Goal: Task Accomplishment & Management: Use online tool/utility

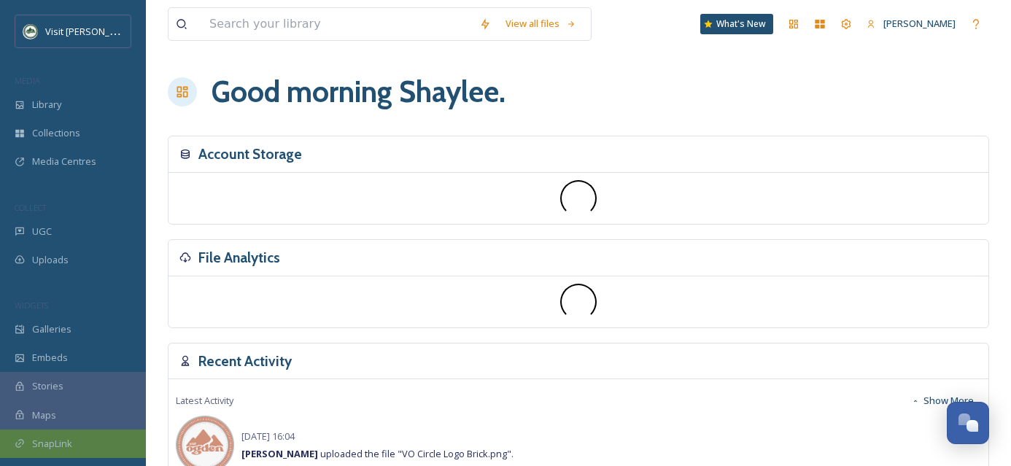
click at [63, 437] on span "SnapLink" at bounding box center [52, 444] width 40 height 14
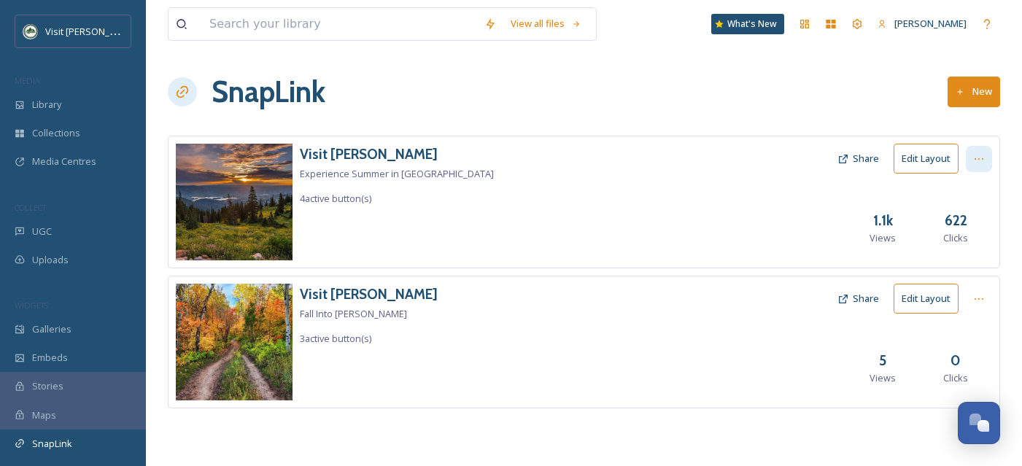
click at [974, 159] on icon at bounding box center [979, 159] width 12 height 12
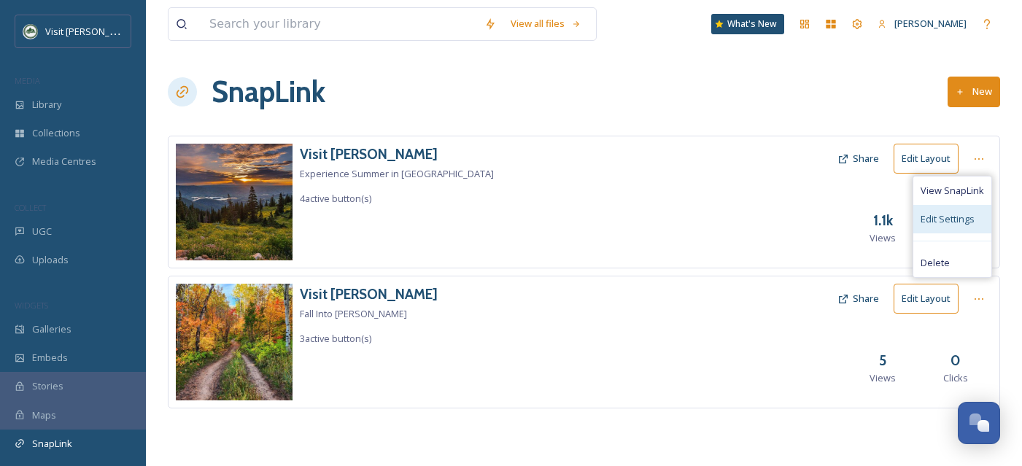
click at [969, 219] on span "Edit Settings" at bounding box center [947, 219] width 54 height 14
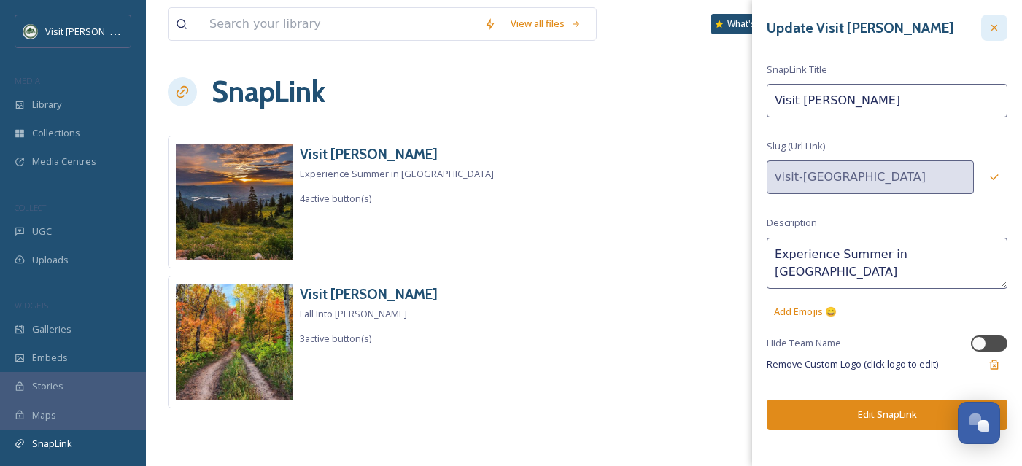
click at [1002, 30] on div at bounding box center [994, 28] width 26 height 26
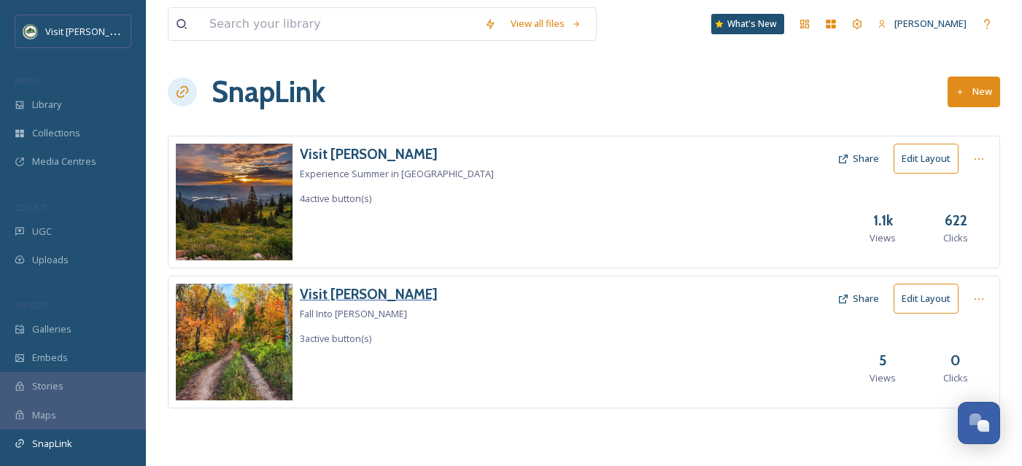
click at [342, 295] on h3 "Visit [PERSON_NAME]" at bounding box center [369, 294] width 138 height 21
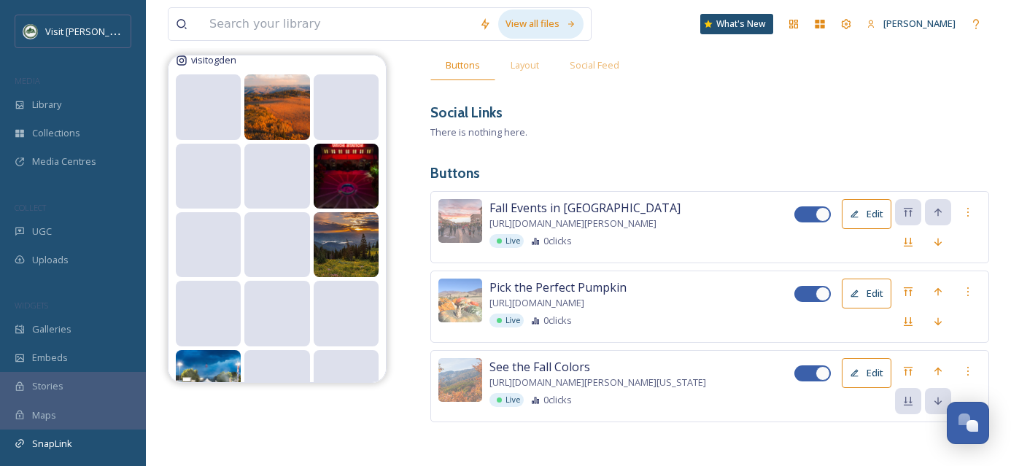
scroll to position [322, 0]
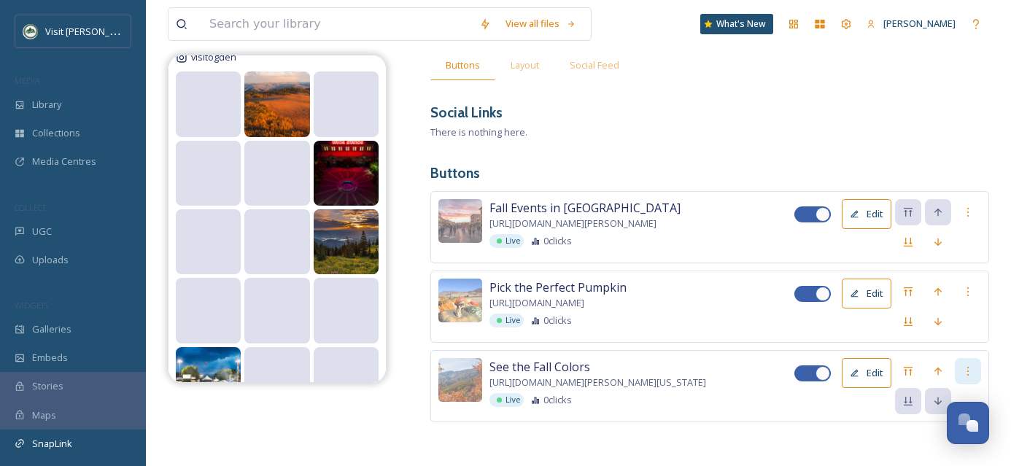
click at [969, 365] on icon at bounding box center [968, 371] width 12 height 12
click at [864, 373] on button "Edit" at bounding box center [867, 373] width 50 height 30
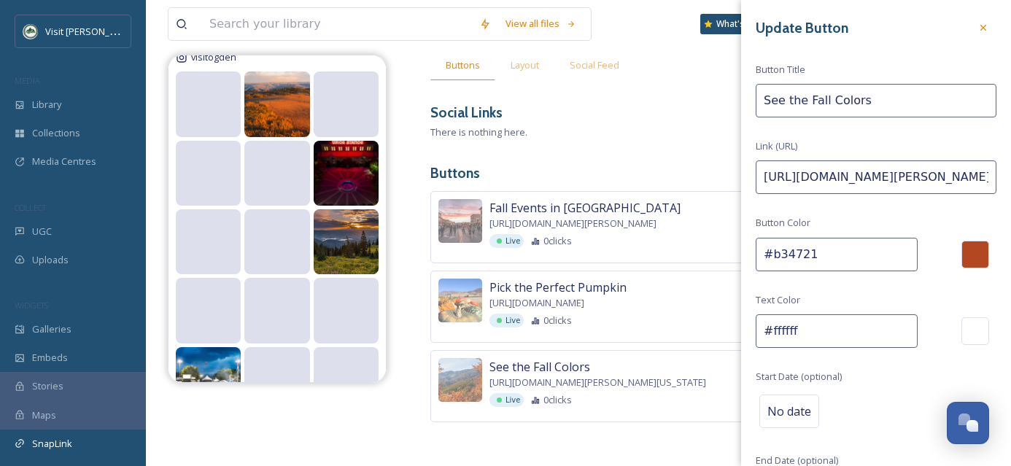
drag, startPoint x: 870, startPoint y: 101, endPoint x: 747, endPoint y: 106, distance: 123.3
click at [747, 106] on div "Update Button Button Title See the Fall Colors Link (URL) [URL][DOMAIN_NAME][PE…" at bounding box center [876, 291] width 270 height 582
type input "Best Leaf-Peeping Spots"
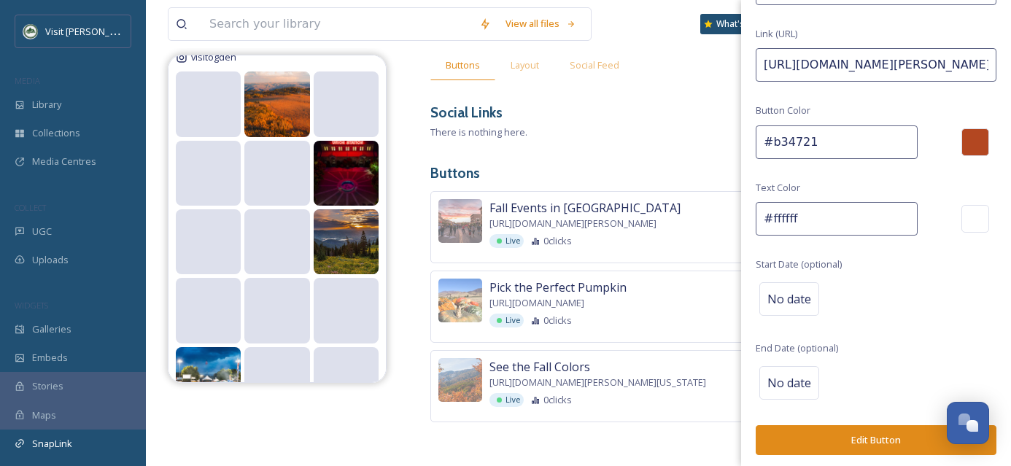
click at [880, 437] on button "Edit Button" at bounding box center [876, 440] width 241 height 30
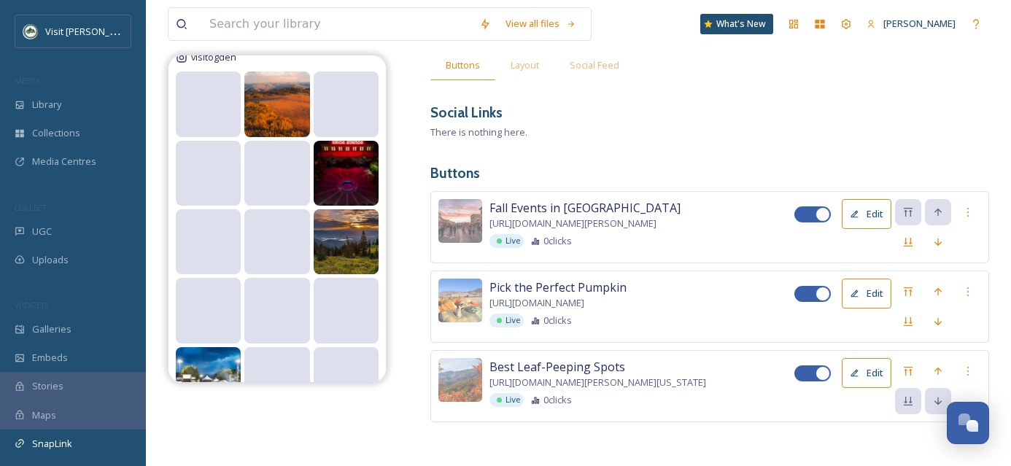
click at [880, 362] on button "Edit" at bounding box center [867, 373] width 50 height 30
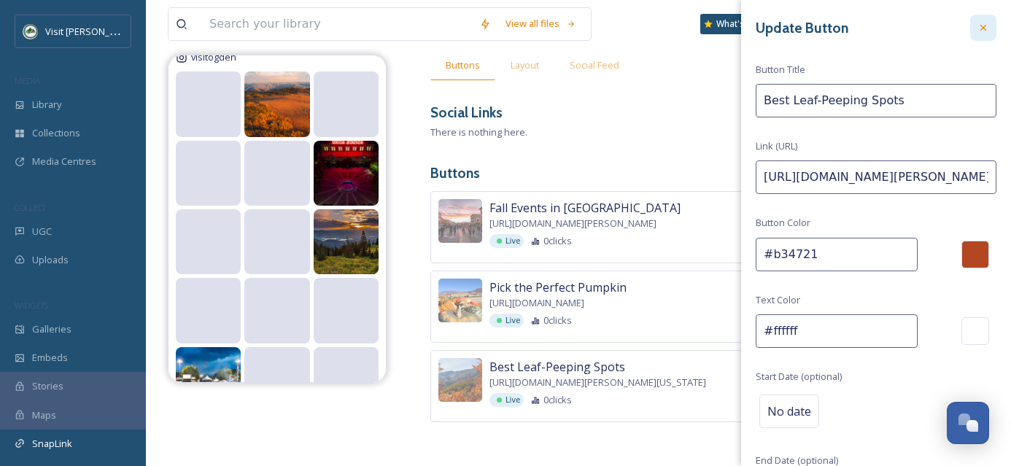
click at [985, 27] on div "Update Button Button Title Best Leaf-Peeping Spots Link (URL) [URL][DOMAIN_NAME…" at bounding box center [876, 291] width 270 height 582
click at [977, 33] on icon at bounding box center [983, 28] width 12 height 12
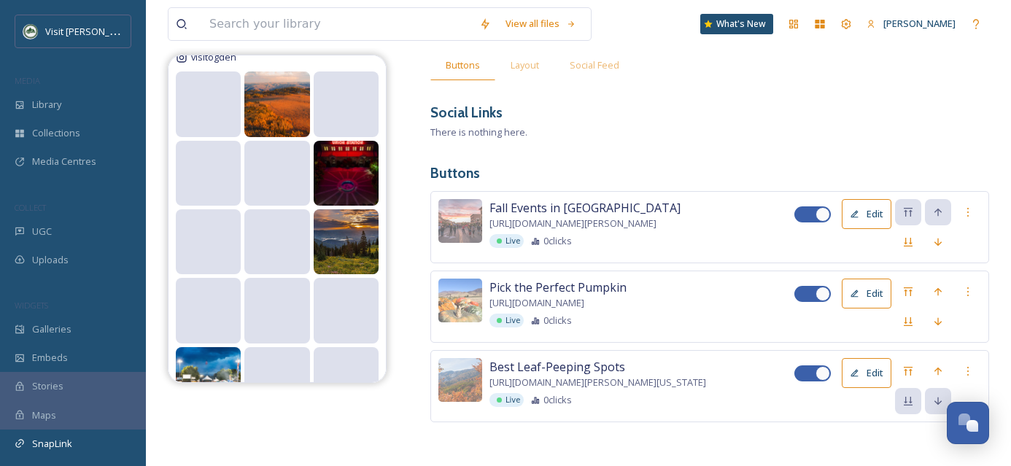
click at [872, 370] on button "Edit" at bounding box center [867, 373] width 50 height 30
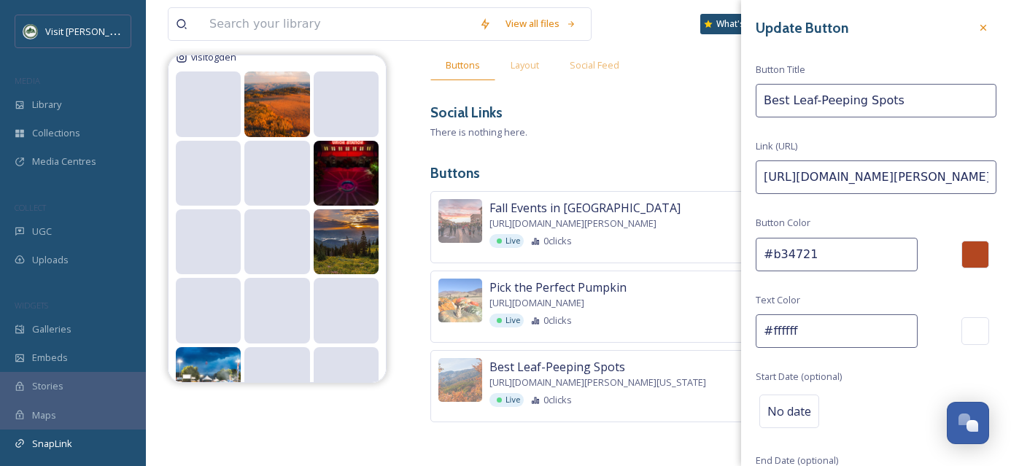
click at [763, 101] on input "Best Leaf-Peeping Spots" at bounding box center [876, 101] width 241 height 34
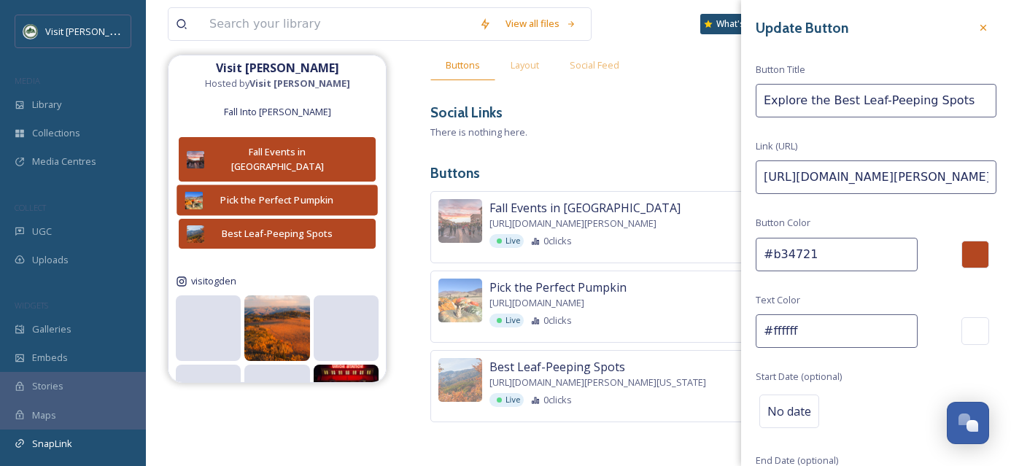
scroll to position [0, 0]
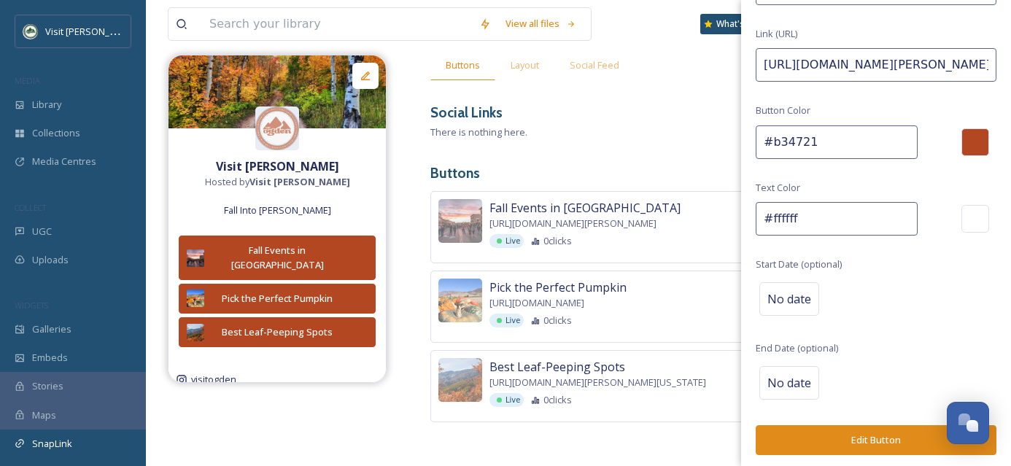
type input "Explore the Best Leaf-Peeping Spots"
click at [899, 425] on button "Edit Button" at bounding box center [876, 440] width 241 height 30
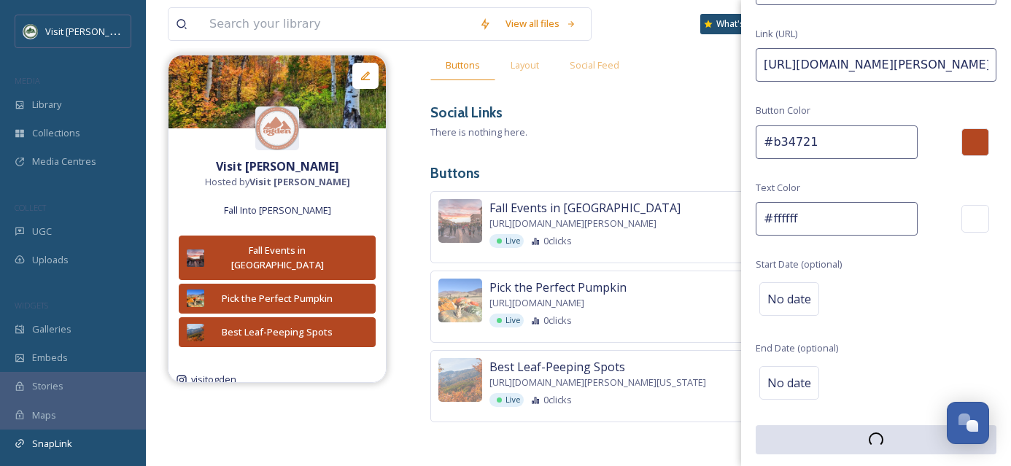
scroll to position [112, 0]
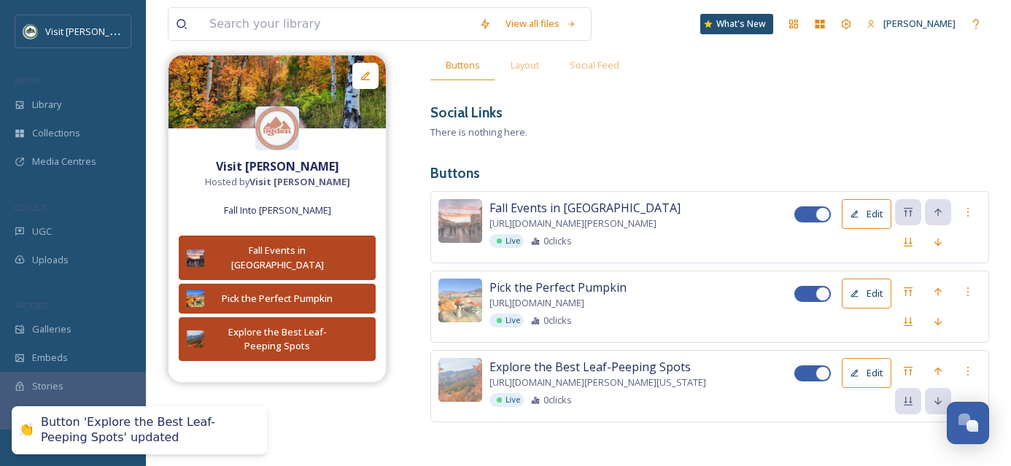
click at [865, 362] on button "Edit" at bounding box center [867, 373] width 50 height 30
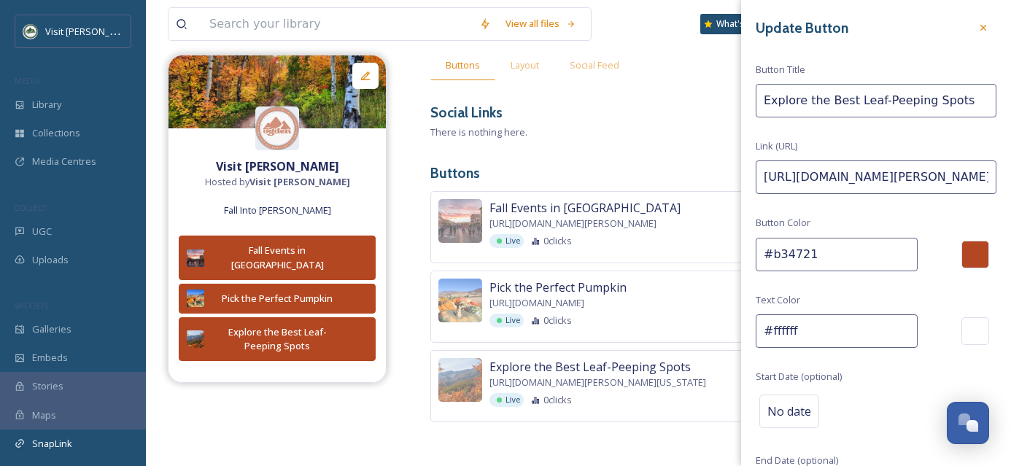
click at [827, 100] on input "Explore the Best Leaf-Peeping Spots" at bounding box center [876, 101] width 241 height 34
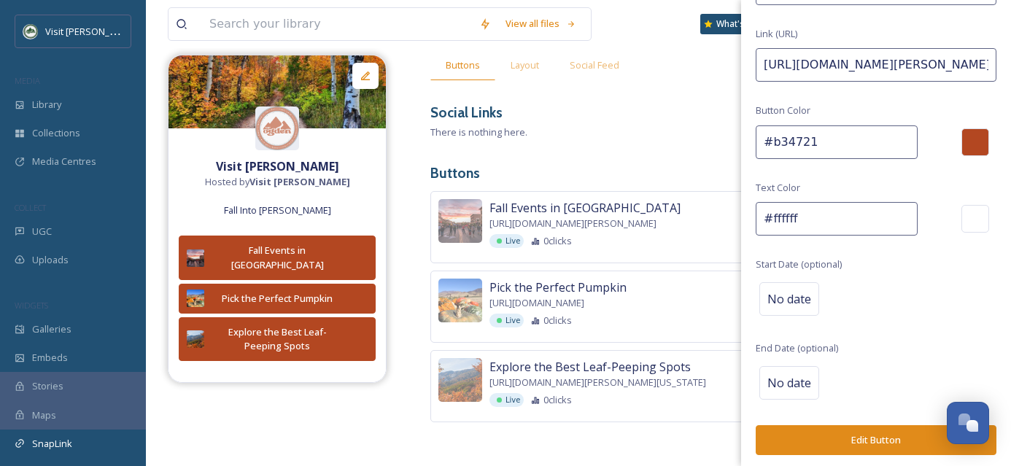
type input "Find the Best Leaf-Peeping Spots"
click at [874, 438] on button "Edit Button" at bounding box center [876, 440] width 241 height 30
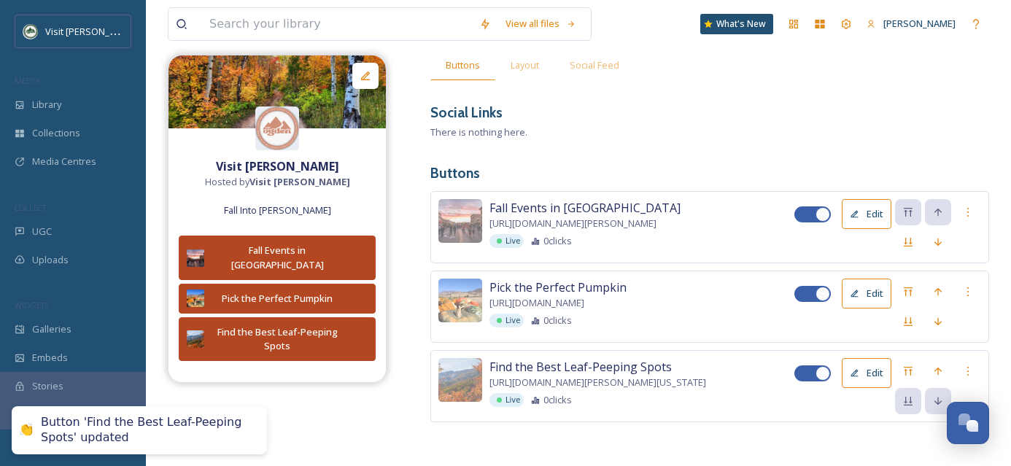
click at [874, 365] on button "Edit" at bounding box center [867, 373] width 50 height 30
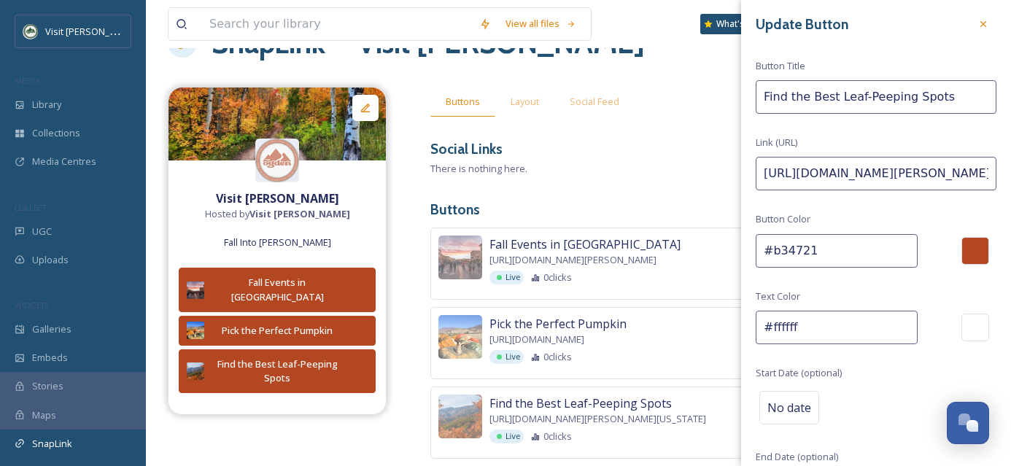
scroll to position [0, 0]
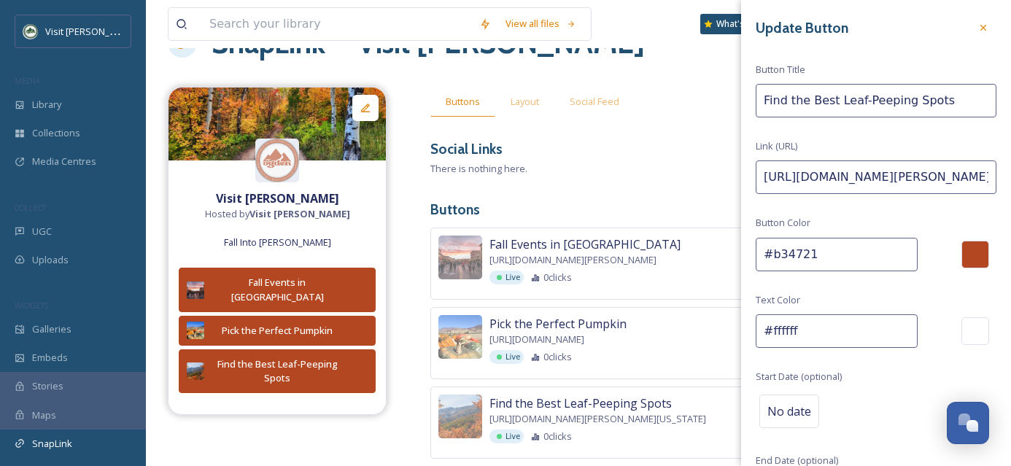
drag, startPoint x: 804, startPoint y: 101, endPoint x: 757, endPoint y: 103, distance: 47.5
click at [757, 103] on input "Find the Best Leaf-Peeping Spots" at bounding box center [876, 101] width 241 height 34
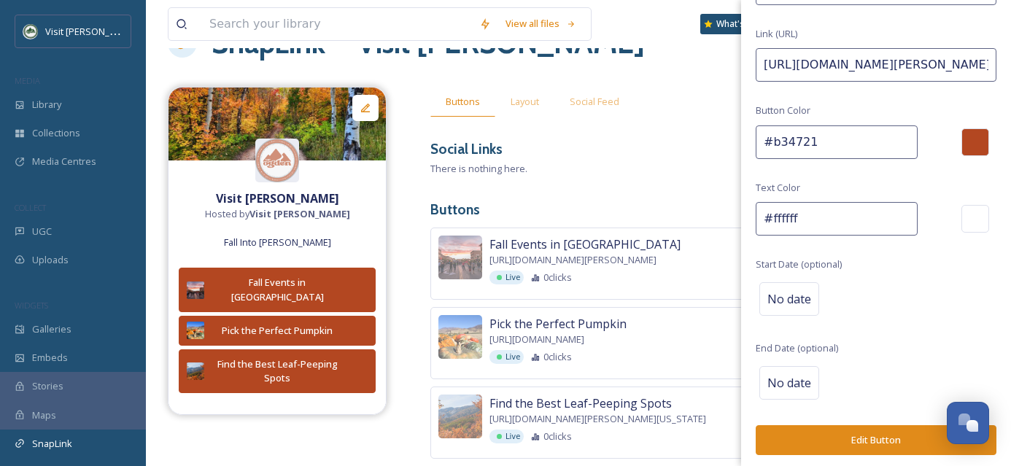
type input "[PERSON_NAME] Best Leaf-Peeping Spots"
click at [873, 430] on button "Edit Button" at bounding box center [876, 440] width 241 height 30
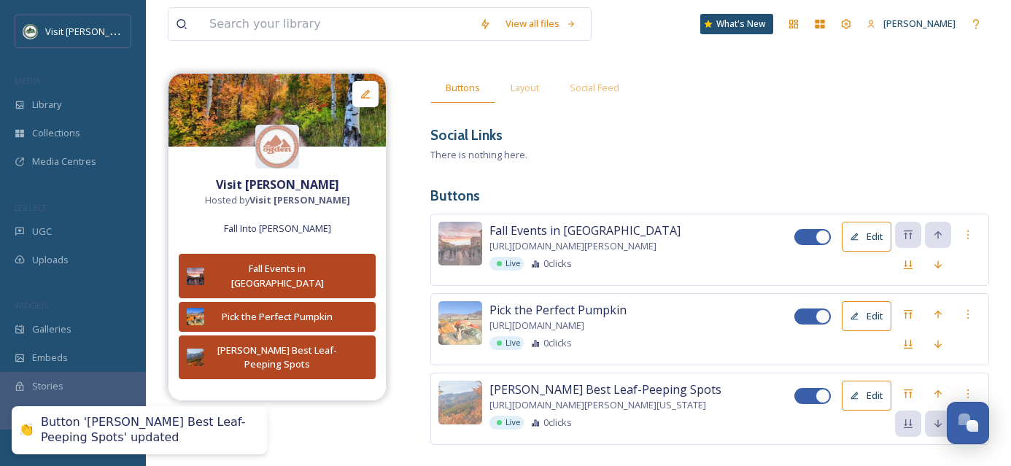
scroll to position [99, 0]
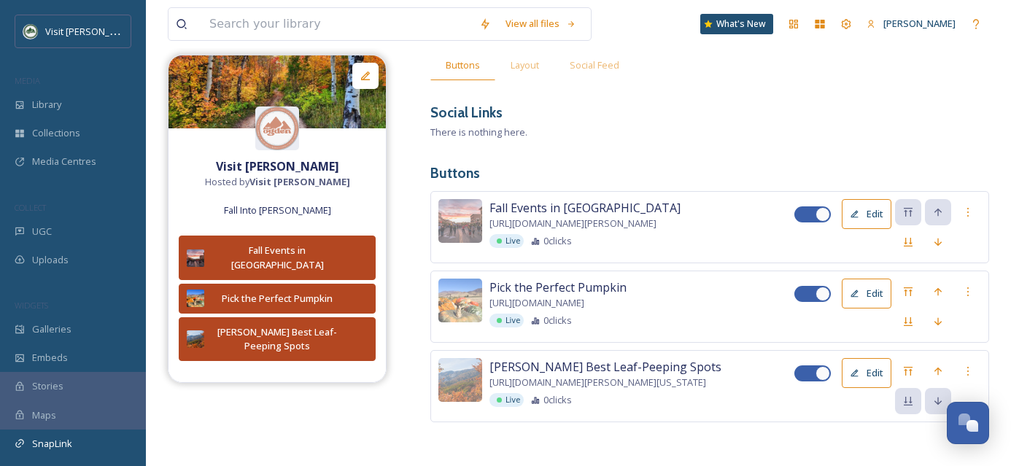
click at [874, 367] on button "Edit" at bounding box center [867, 373] width 50 height 30
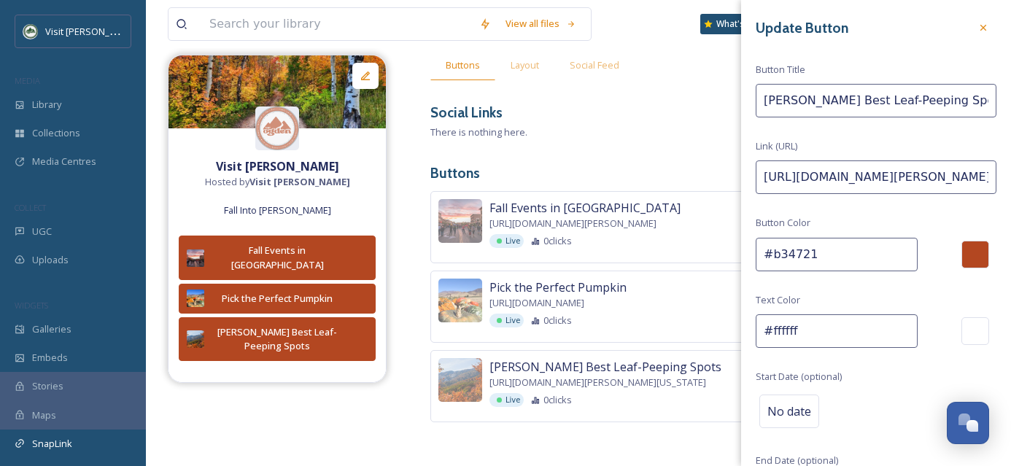
drag, startPoint x: 837, startPoint y: 99, endPoint x: 811, endPoint y: 101, distance: 26.3
click at [811, 101] on input "[PERSON_NAME] Best Leaf-Peeping Spots" at bounding box center [876, 101] width 241 height 34
drag, startPoint x: 920, startPoint y: 96, endPoint x: 888, endPoint y: 98, distance: 32.9
click at [888, 98] on input "[PERSON_NAME] Leaf-Peeping Spots" at bounding box center [876, 101] width 241 height 34
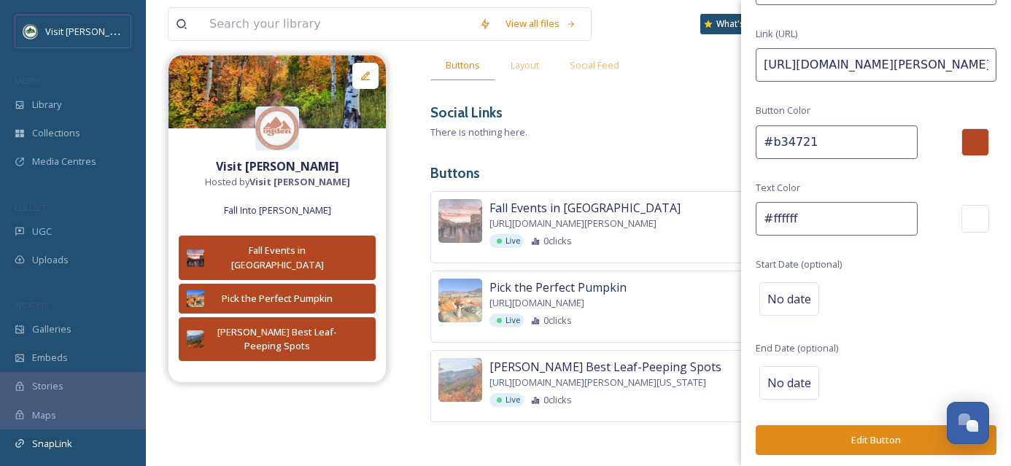
type input "[PERSON_NAME] Leaf-Peeping Hotspots"
click at [872, 440] on button "Edit Button" at bounding box center [876, 440] width 241 height 30
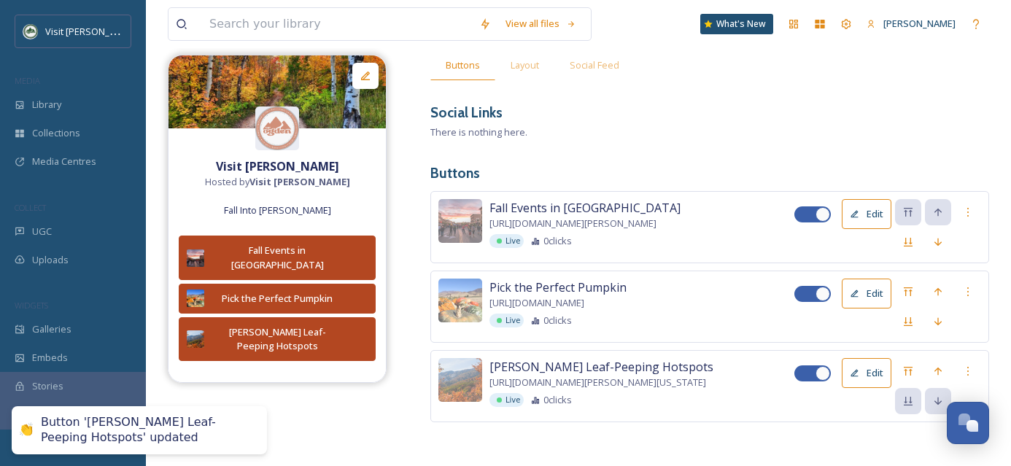
click at [879, 362] on button "Edit" at bounding box center [867, 373] width 50 height 30
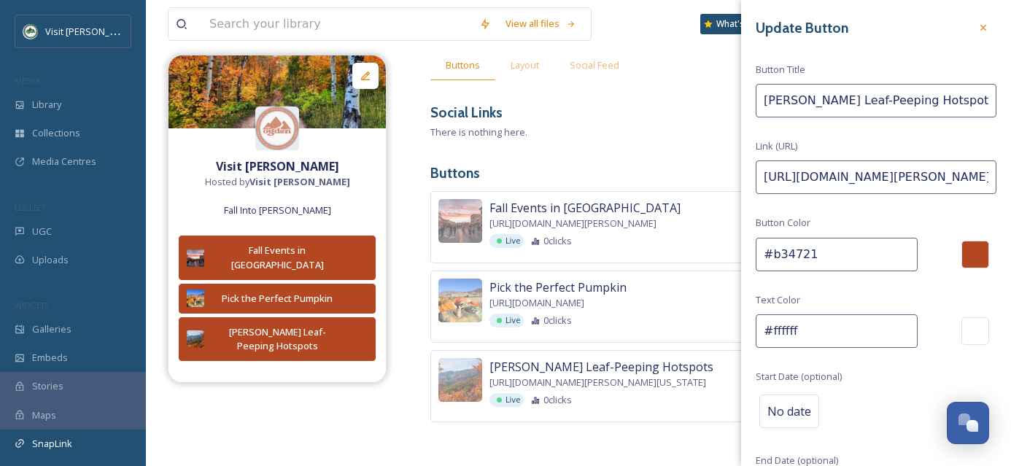
click at [809, 104] on input "[PERSON_NAME] Leaf-Peeping Hotspots" at bounding box center [876, 101] width 241 height 34
drag, startPoint x: 942, startPoint y: 101, endPoint x: 887, endPoint y: 101, distance: 54.7
click at [887, 101] on input "The Best Leaf-Peeping Hotspots" at bounding box center [876, 101] width 241 height 34
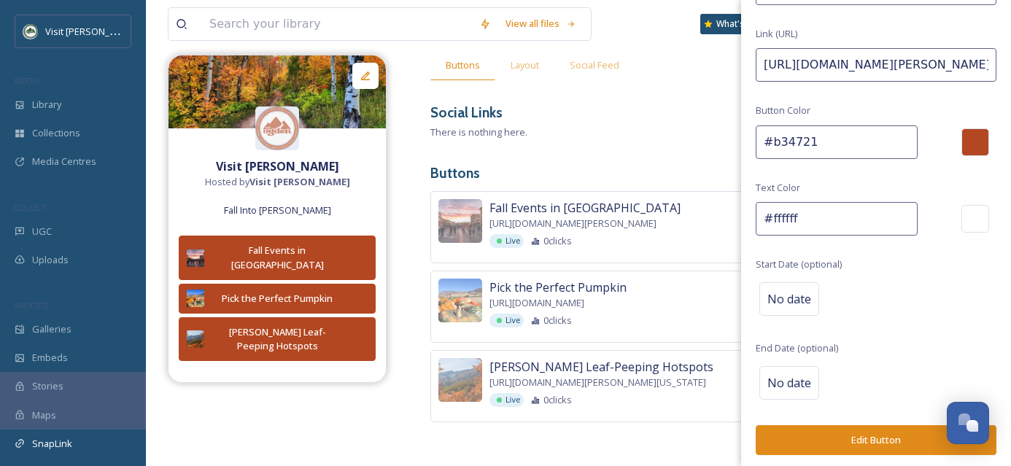
type input "The Best Leaf-Peeping Spots"
click at [861, 435] on button "Edit Button" at bounding box center [876, 440] width 241 height 30
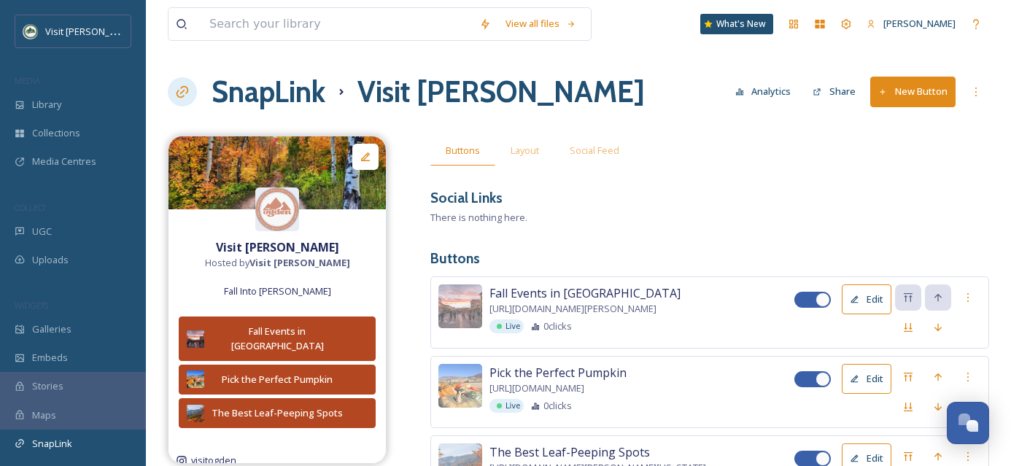
scroll to position [0, 0]
click at [928, 101] on button "New Button" at bounding box center [912, 92] width 85 height 30
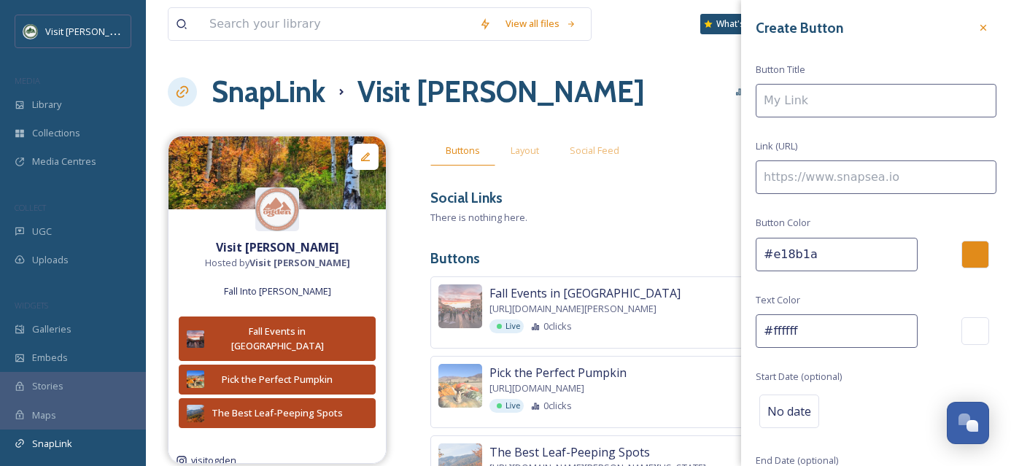
click at [802, 95] on input at bounding box center [876, 101] width 241 height 34
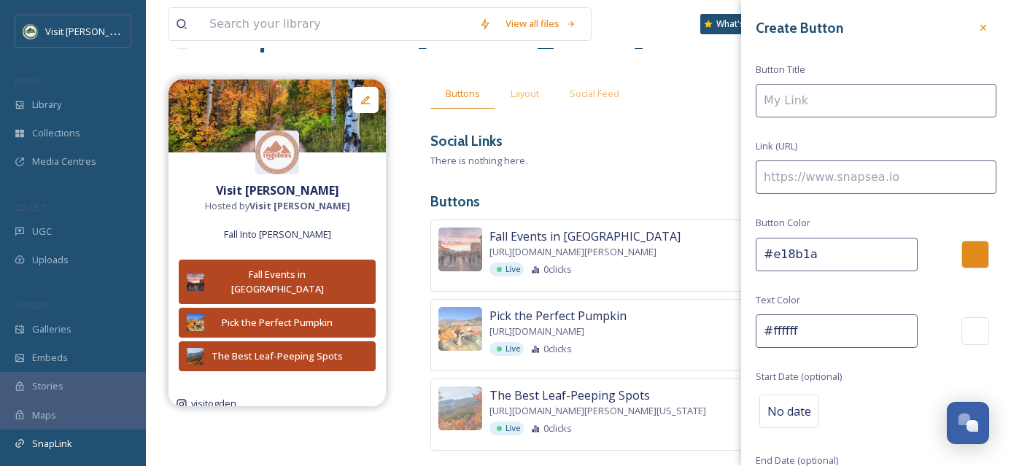
scroll to position [99, 0]
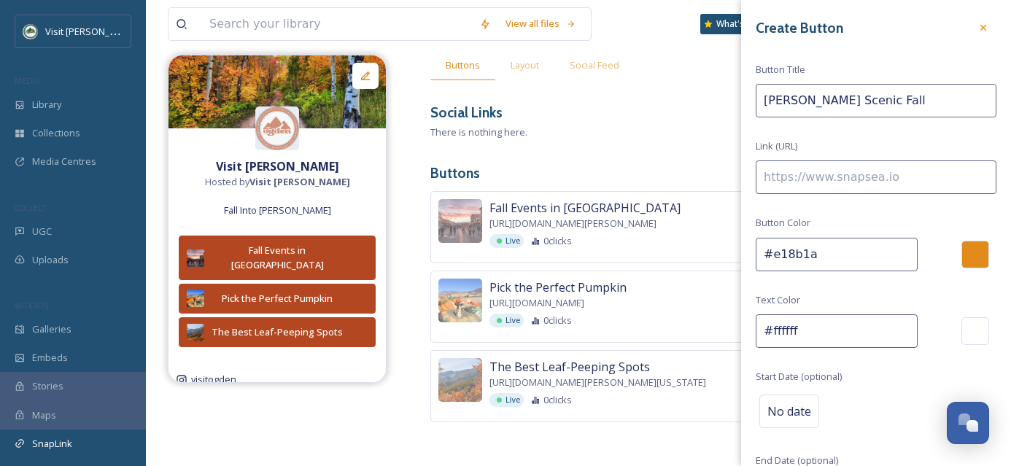
click at [851, 104] on input "[PERSON_NAME] Scenic Fall" at bounding box center [876, 101] width 241 height 34
click at [860, 106] on input "[PERSON_NAME] Fall" at bounding box center [876, 101] width 241 height 34
type input "[PERSON_NAME] Fall Road Trip"
click at [809, 180] on input at bounding box center [876, 177] width 241 height 34
paste input "[URL][DOMAIN_NAME]"
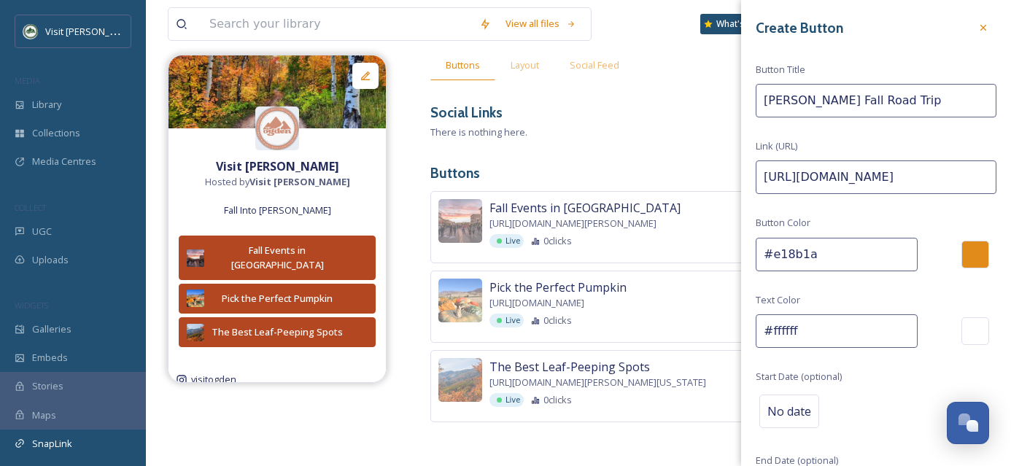
scroll to position [0, 32]
type input "[URL][DOMAIN_NAME]"
click at [928, 221] on div "Create Button Button Title [PERSON_NAME] Fall Road Trip Link (URL) [URL][DOMAIN…" at bounding box center [876, 291] width 270 height 582
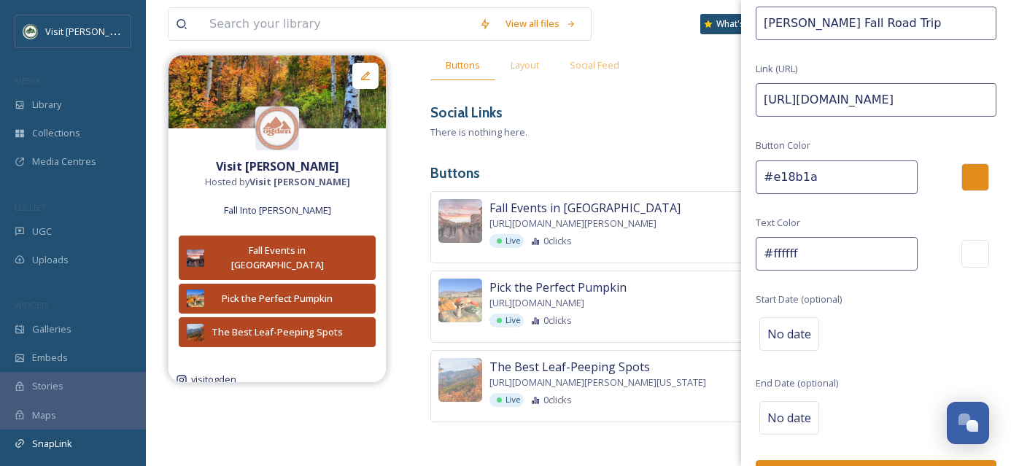
scroll to position [112, 0]
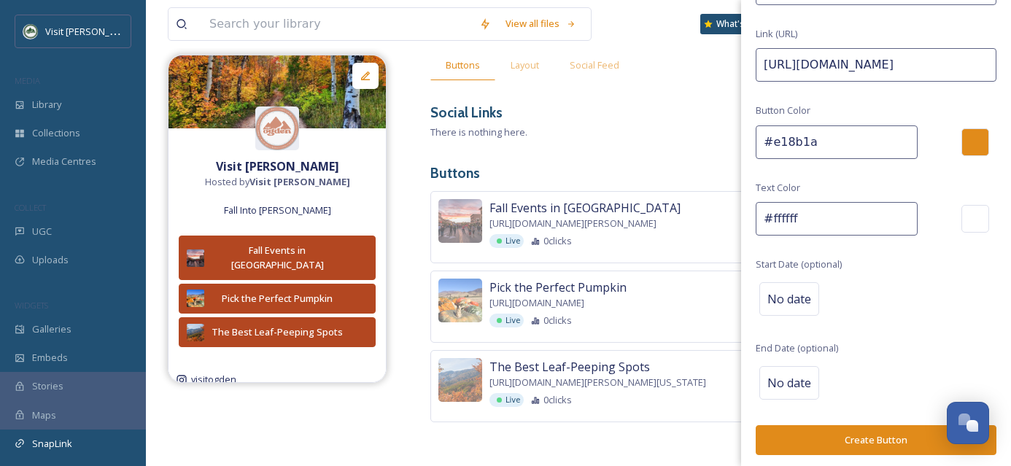
drag, startPoint x: 815, startPoint y: 139, endPoint x: 771, endPoint y: 140, distance: 43.8
click at [771, 140] on input "#e18b1a" at bounding box center [837, 142] width 162 height 34
paste input "#b34721"
click at [777, 146] on input "##b34721" at bounding box center [837, 142] width 162 height 34
type input "#b34721"
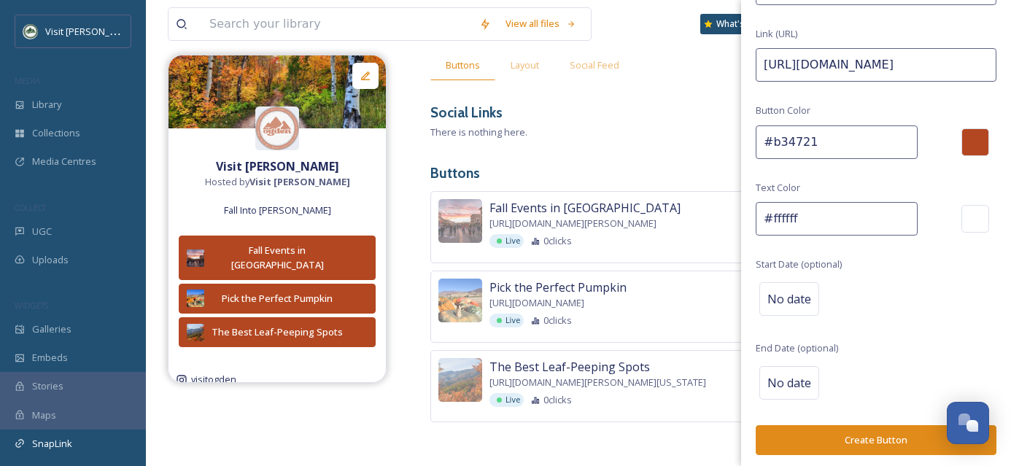
click at [915, 170] on div "Create Button Button Title [PERSON_NAME] Fall Road Trip Link (URL) [URL][DOMAIN…" at bounding box center [876, 179] width 270 height 582
click at [874, 441] on button "Create Button" at bounding box center [876, 440] width 241 height 30
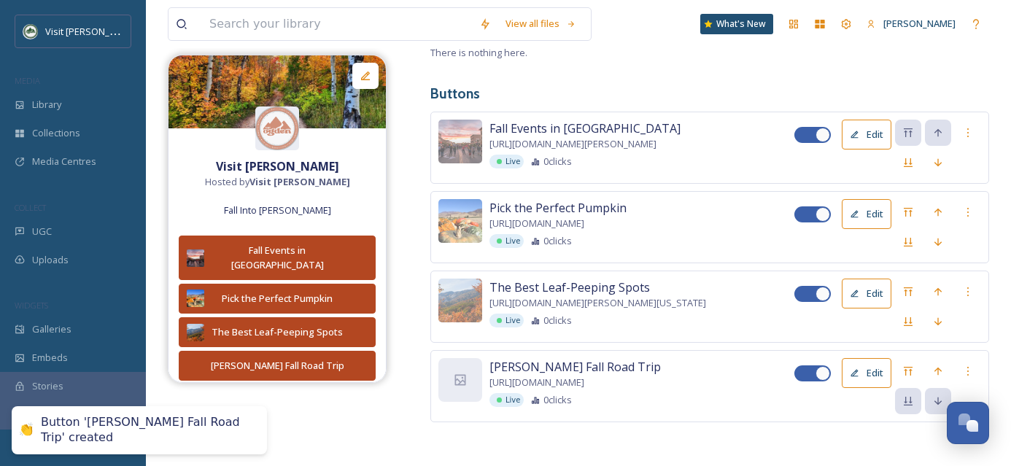
scroll to position [179, 0]
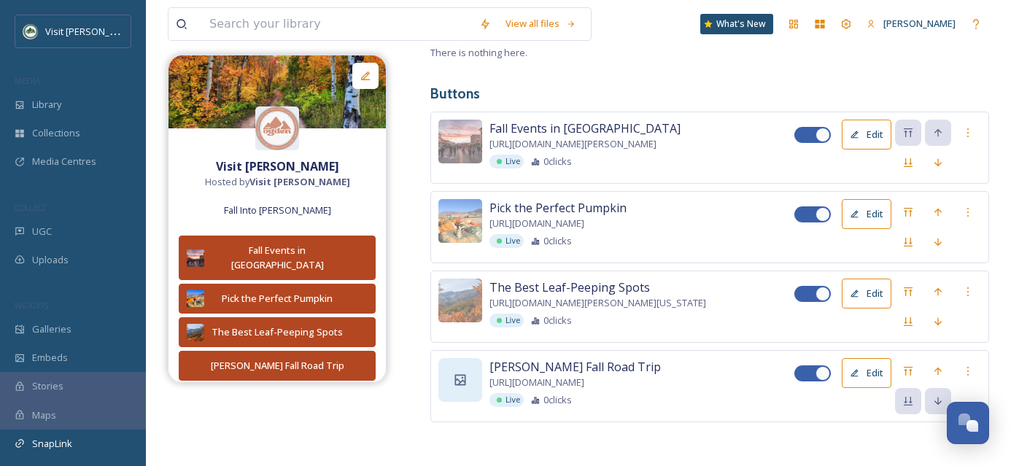
click at [463, 374] on icon at bounding box center [460, 379] width 11 height 11
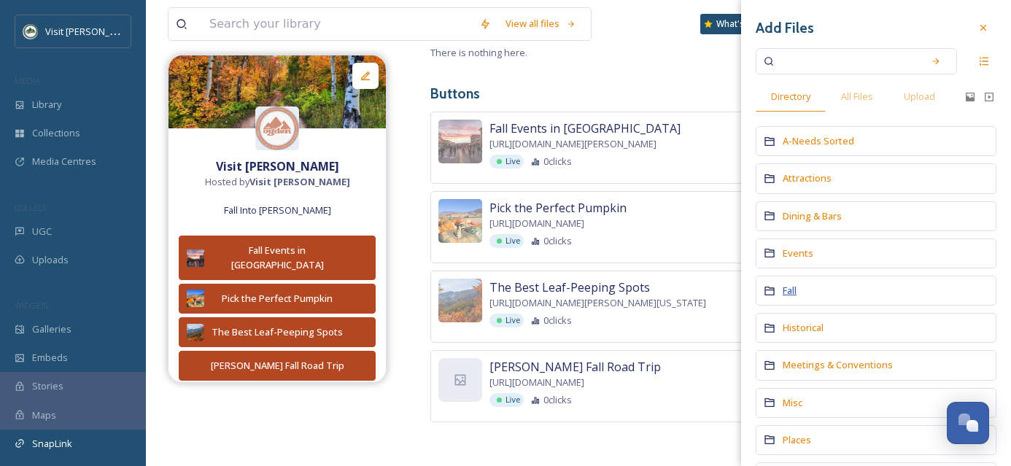
click at [788, 290] on span "Fall" at bounding box center [790, 290] width 14 height 13
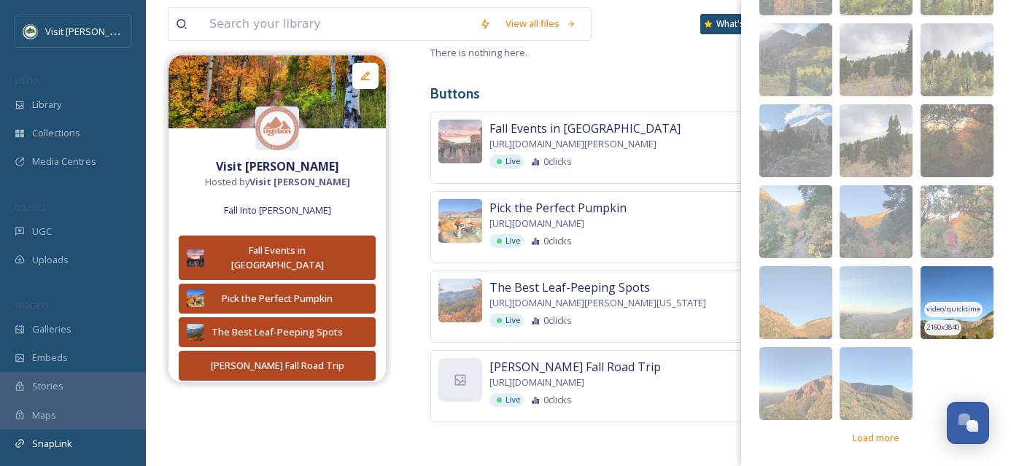
scroll to position [395, 0]
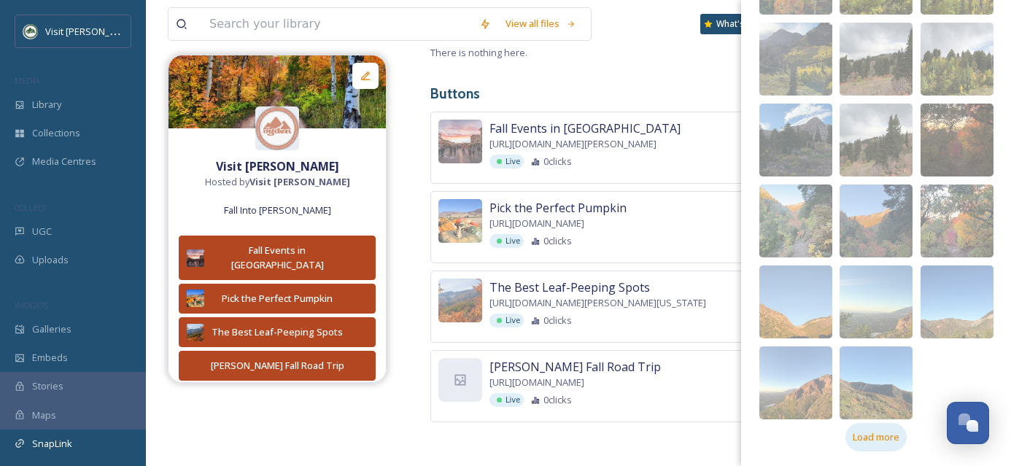
click at [875, 446] on div "Load more" at bounding box center [875, 437] width 61 height 28
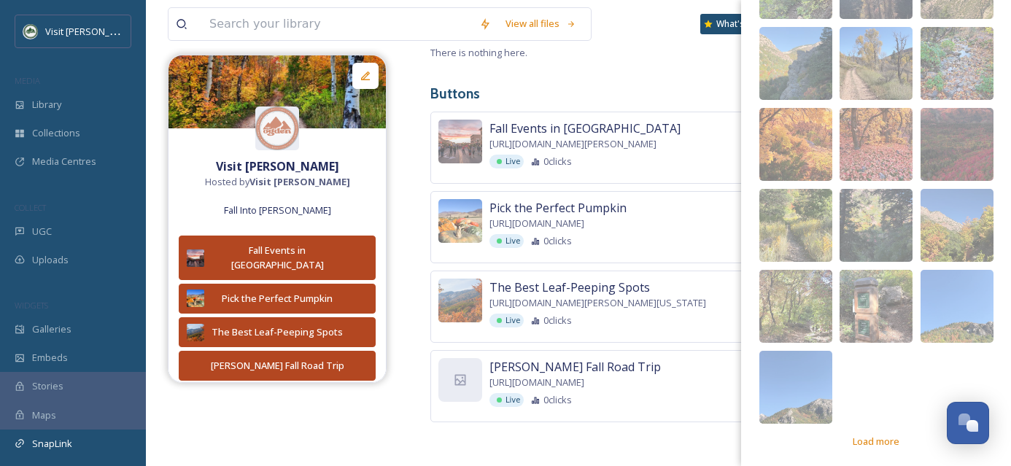
scroll to position [962, 0]
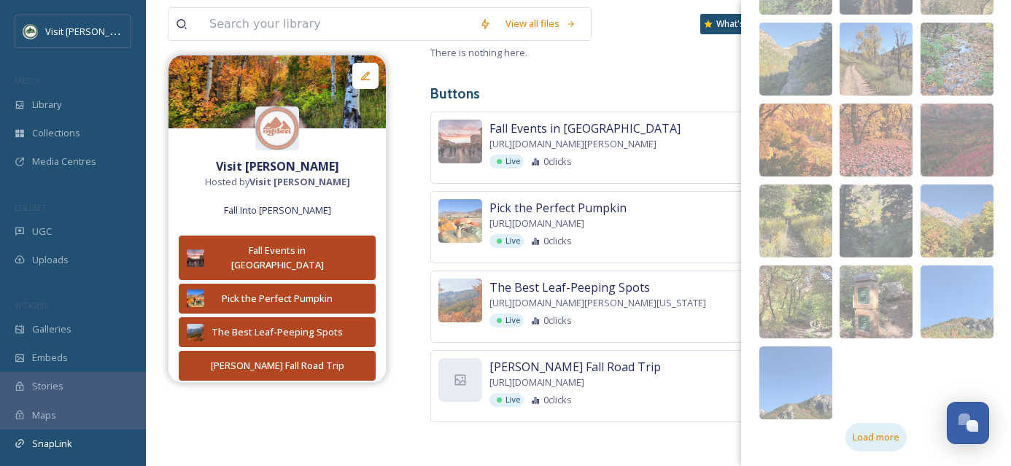
click at [875, 449] on div "Load more" at bounding box center [875, 437] width 61 height 28
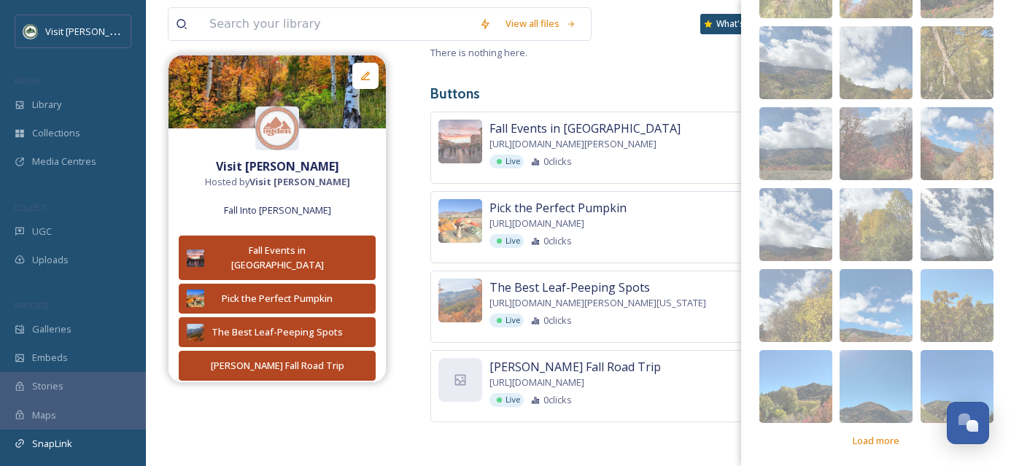
scroll to position [1448, 0]
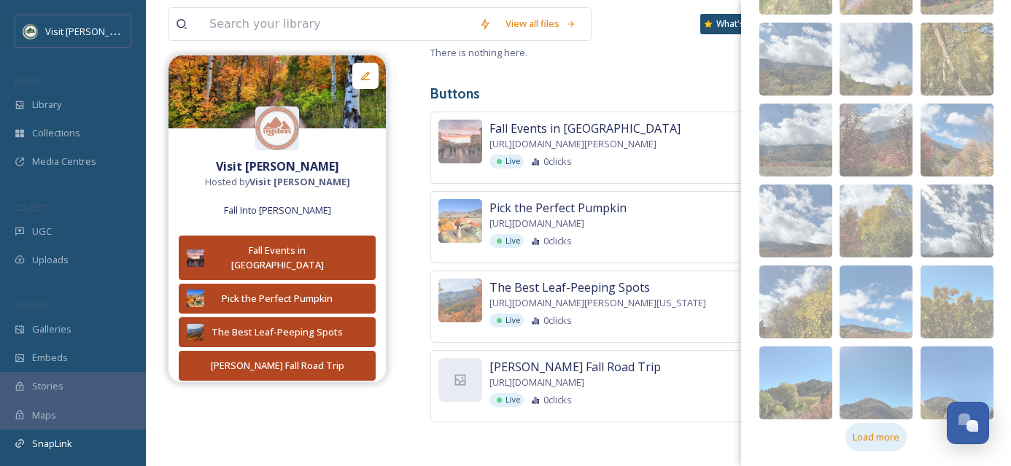
click at [869, 434] on span "Load more" at bounding box center [876, 437] width 47 height 14
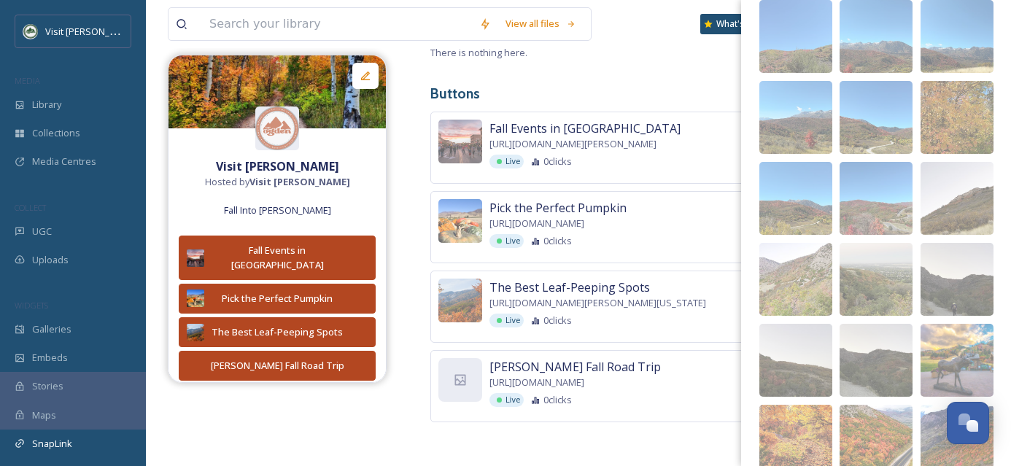
scroll to position [2014, 0]
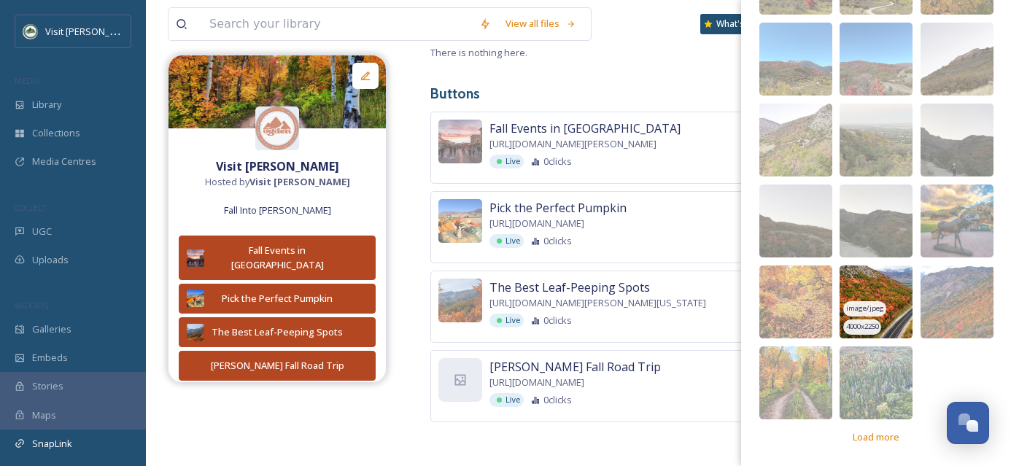
click at [885, 309] on img at bounding box center [875, 301] width 73 height 73
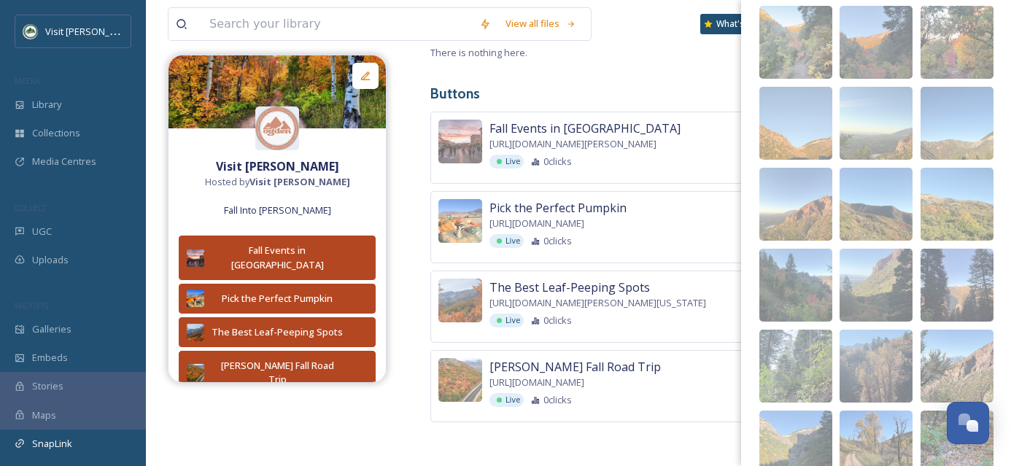
scroll to position [0, 0]
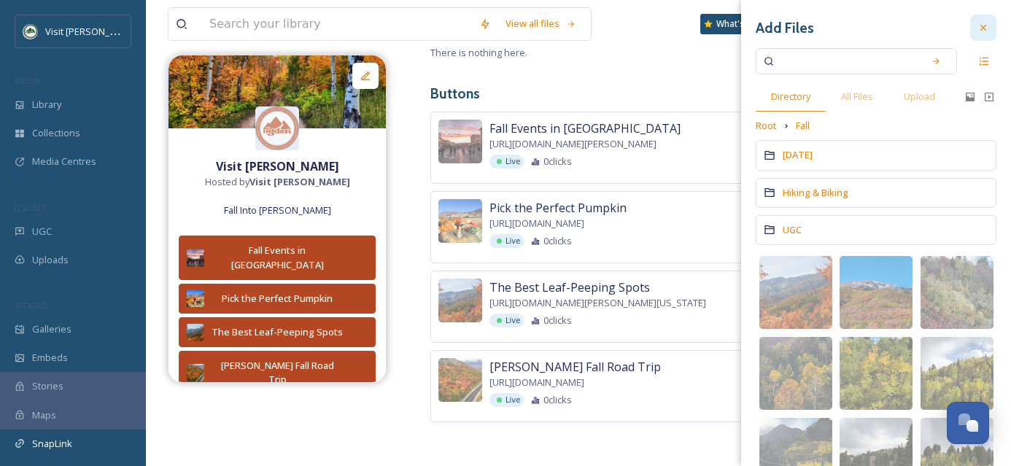
click at [980, 30] on icon at bounding box center [983, 28] width 6 height 6
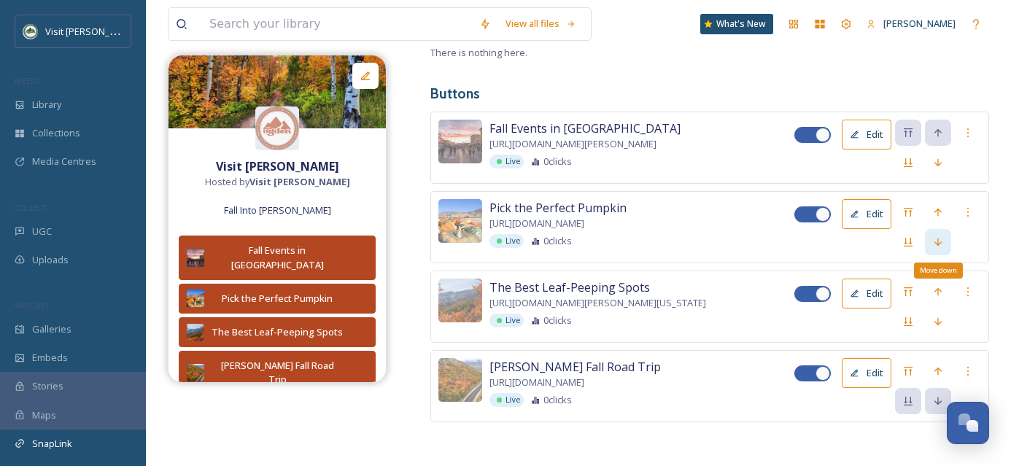
click at [940, 236] on icon at bounding box center [938, 242] width 12 height 12
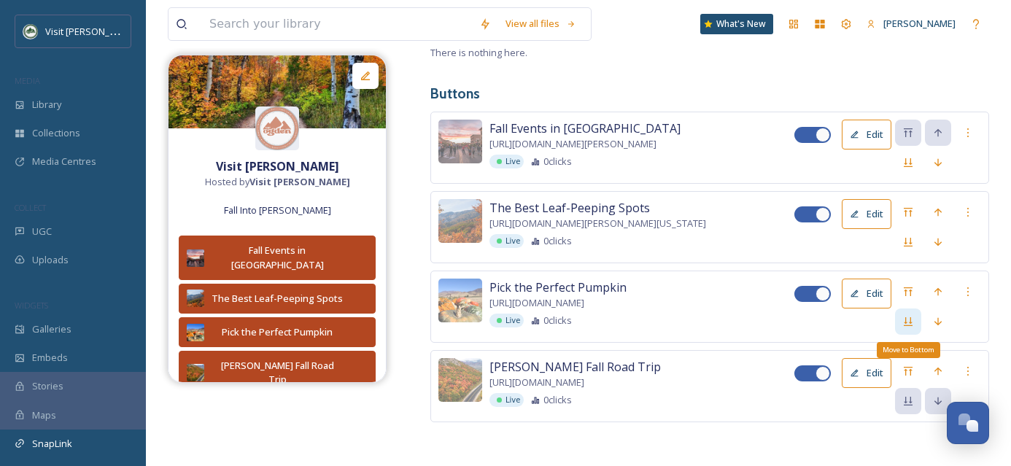
click at [905, 320] on icon at bounding box center [908, 322] width 12 height 12
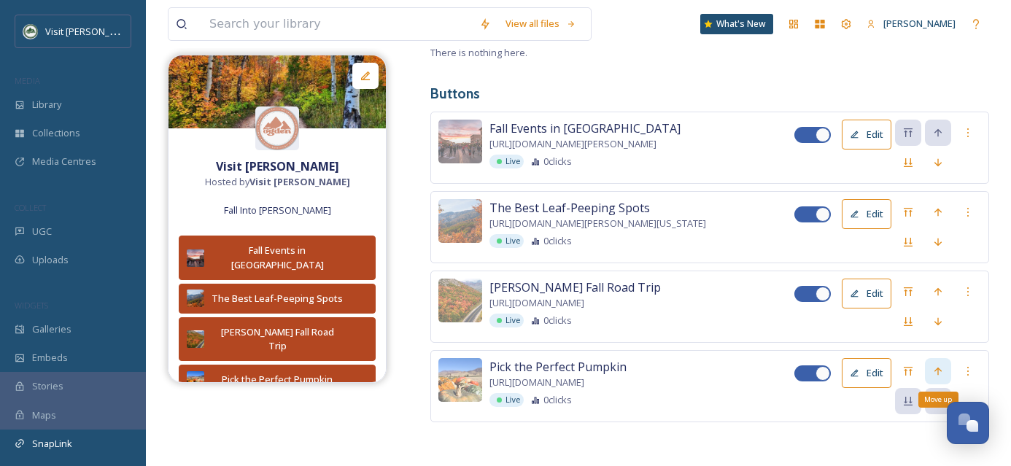
click at [940, 365] on icon at bounding box center [938, 371] width 12 height 12
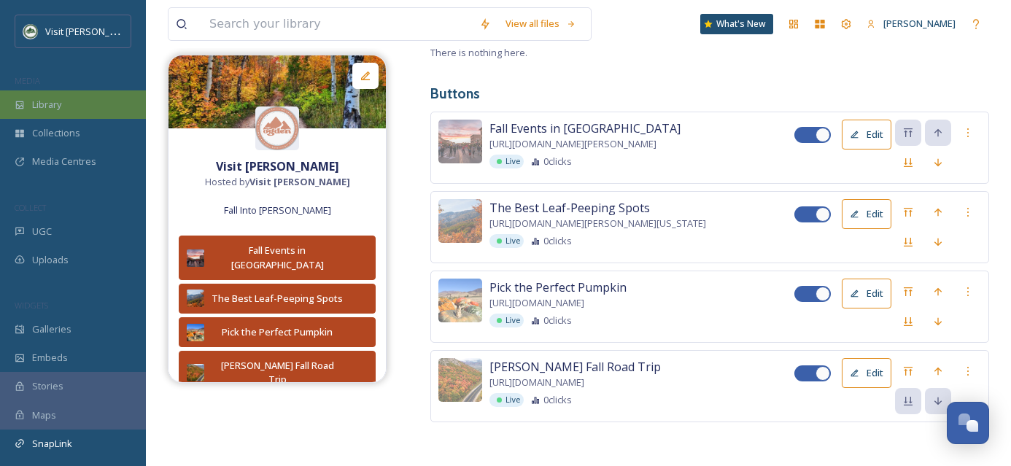
click at [65, 112] on div "Library" at bounding box center [73, 104] width 146 height 28
